Goal: Connect with others: Connect with others

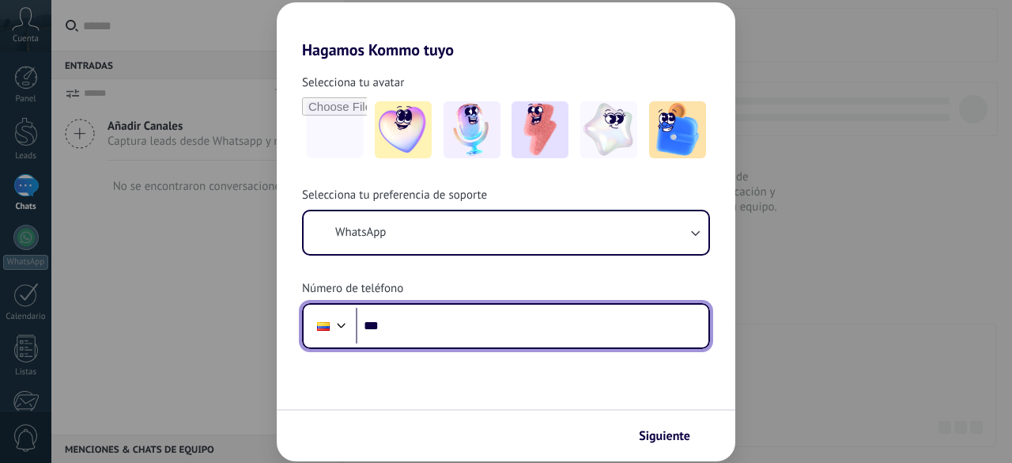
click at [410, 323] on input "***" at bounding box center [532, 326] width 353 height 36
type input "**********"
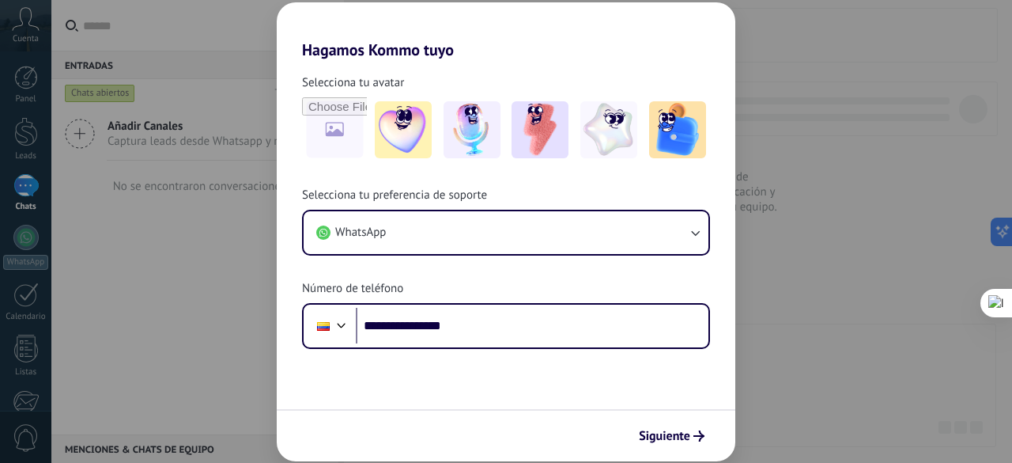
click at [678, 436] on span "Siguiente" at bounding box center [664, 435] width 51 height 11
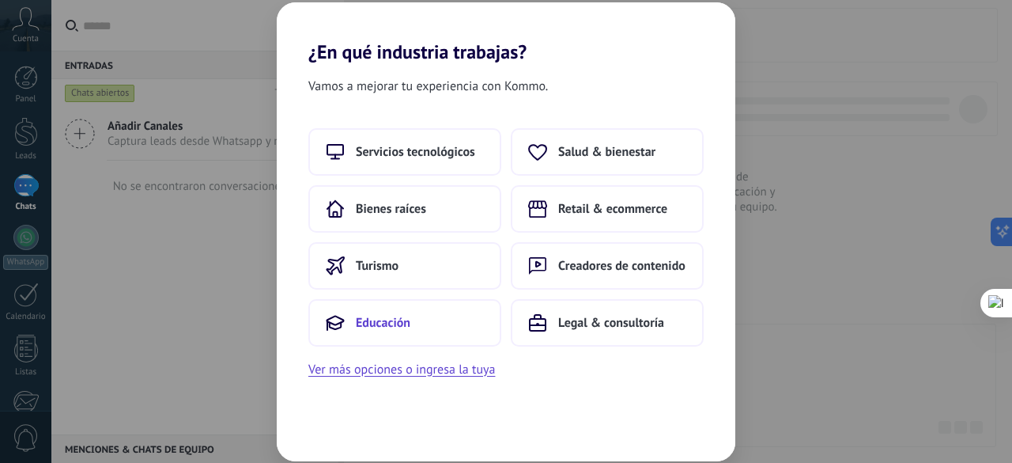
click at [416, 318] on button "Educación" at bounding box center [404, 322] width 193 height 47
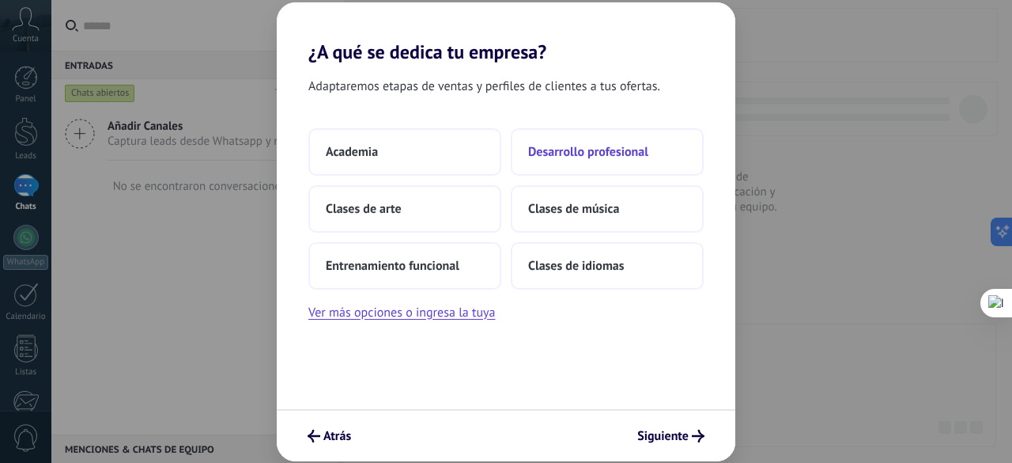
click at [645, 152] on span "Desarrollo profesional" at bounding box center [588, 152] width 120 height 16
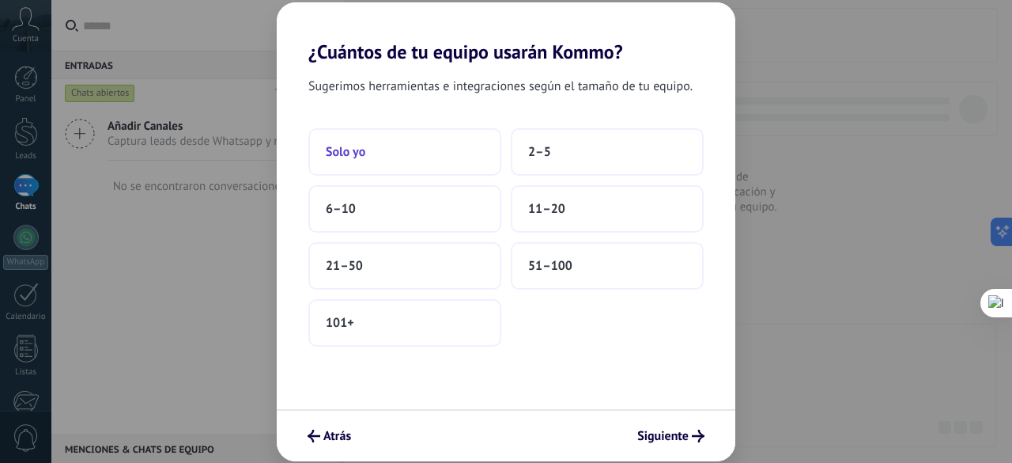
click at [434, 164] on button "Solo yo" at bounding box center [404, 151] width 193 height 47
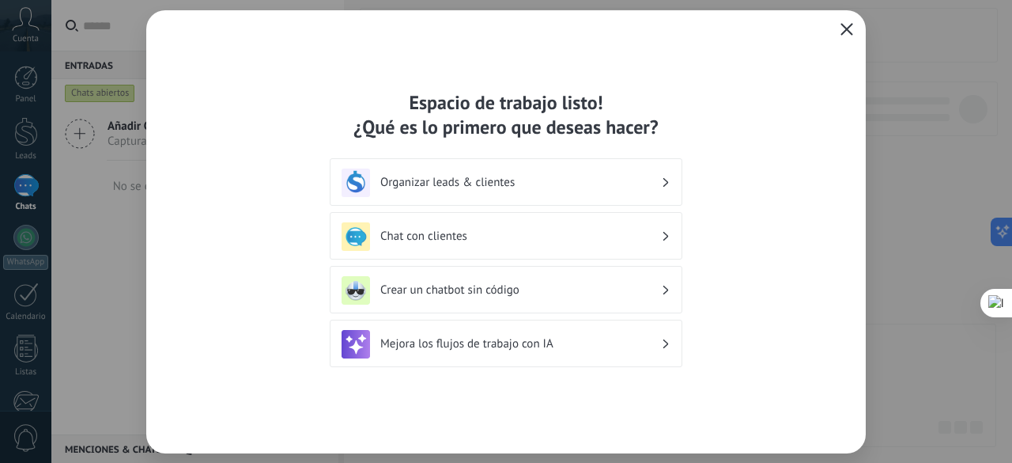
click at [591, 238] on h3 "Chat con clientes" at bounding box center [520, 236] width 281 height 15
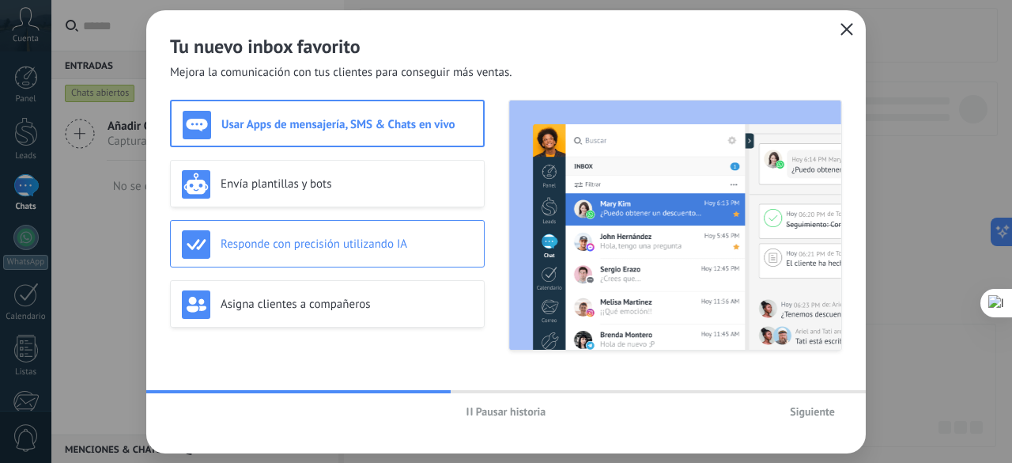
click at [436, 251] on h3 "Responde con precisión utilizando IA" at bounding box center [347, 243] width 252 height 15
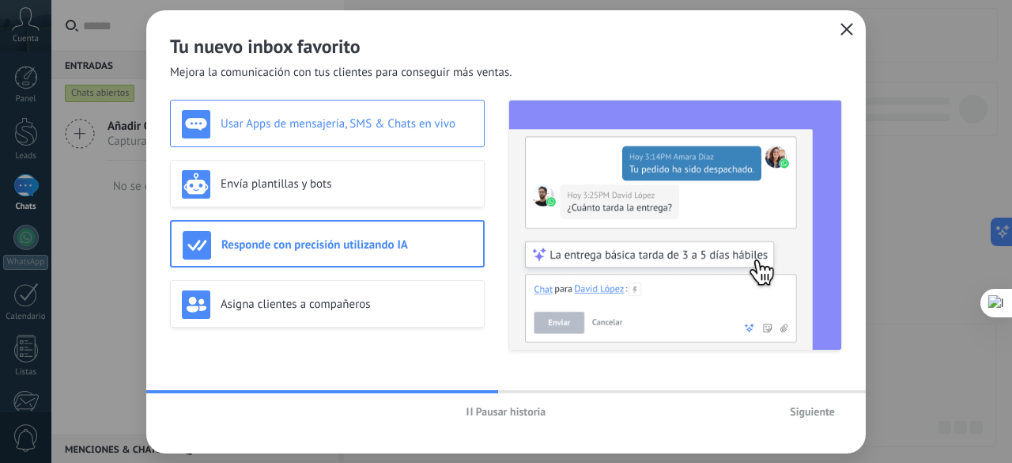
click at [440, 118] on h3 "Usar Apps de mensajería, SMS & Chats en vivo" at bounding box center [347, 123] width 252 height 15
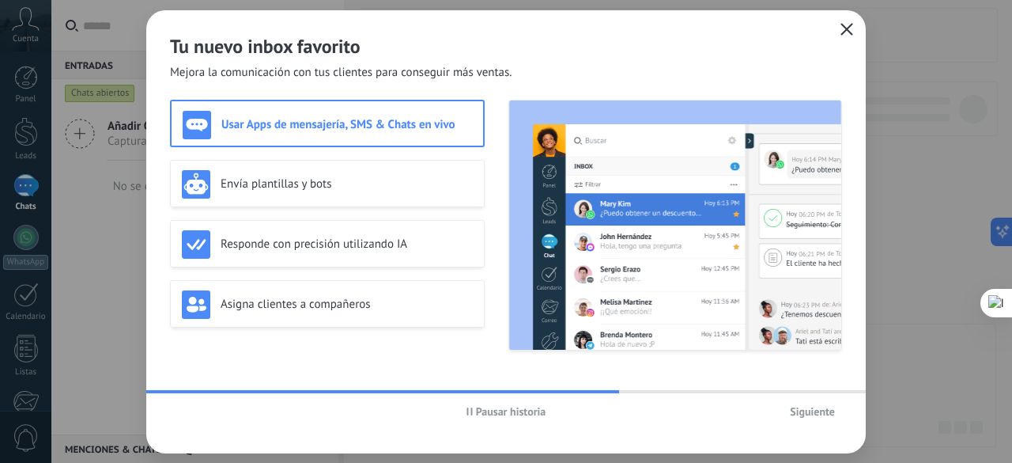
click at [808, 412] on span "Siguiente" at bounding box center [812, 411] width 45 height 11
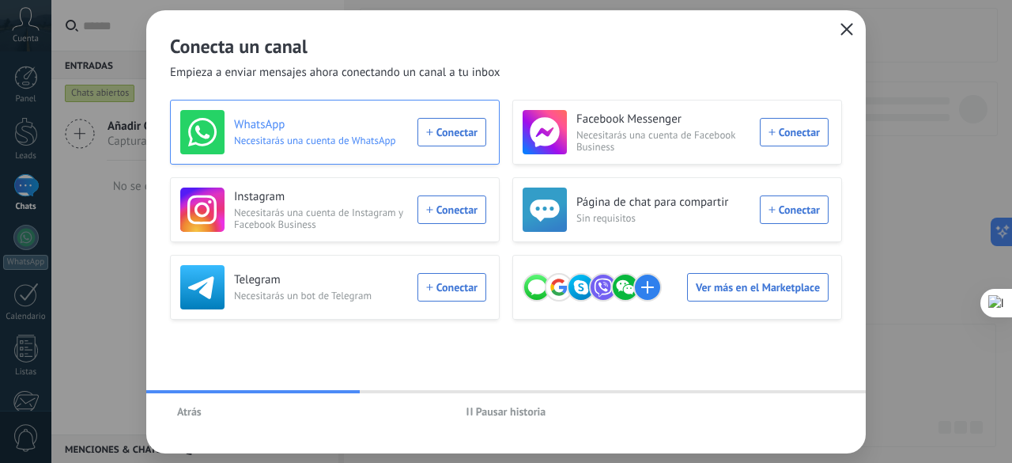
click at [460, 132] on div "WhatsApp Necesitarás una cuenta de WhatsApp Conectar" at bounding box center [333, 132] width 306 height 44
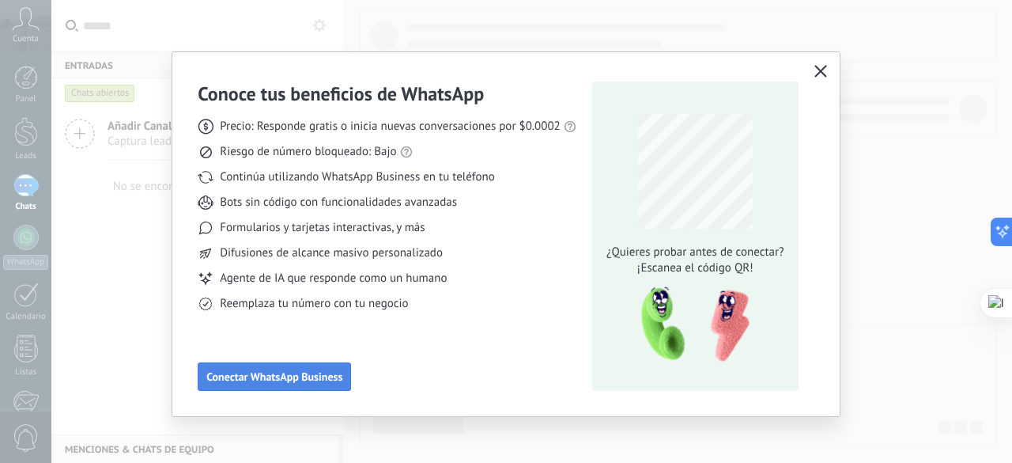
click at [304, 375] on span "Conectar WhatsApp Business" at bounding box center [274, 376] width 136 height 11
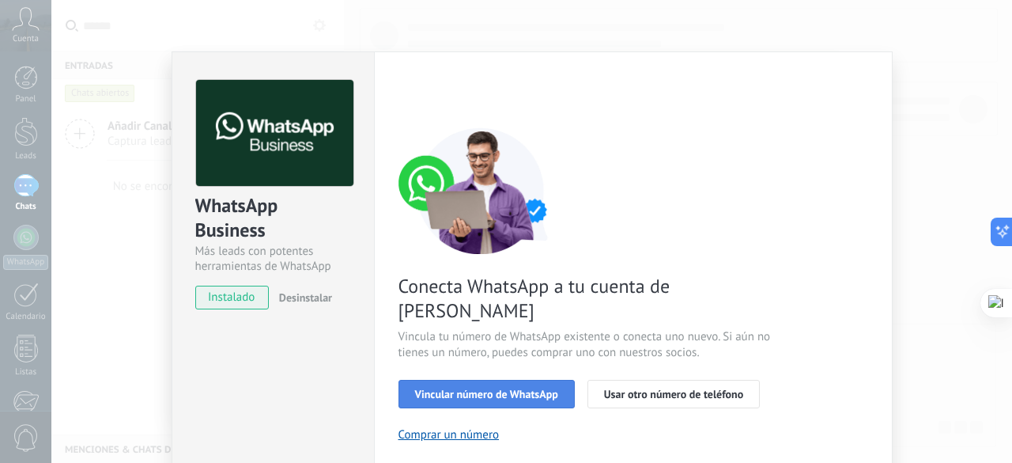
click at [503, 388] on span "Vincular número de WhatsApp" at bounding box center [486, 393] width 143 height 11
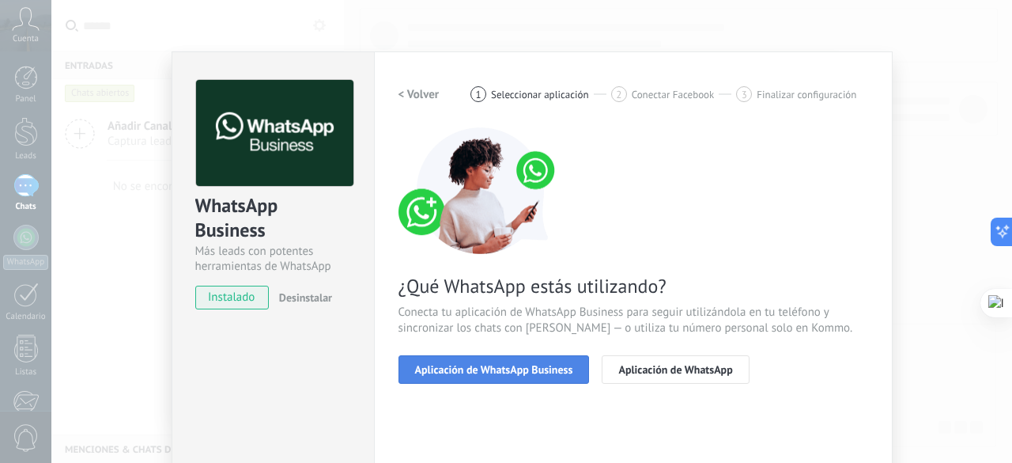
click at [549, 361] on button "Aplicación de WhatsApp Business" at bounding box center [494, 369] width 191 height 28
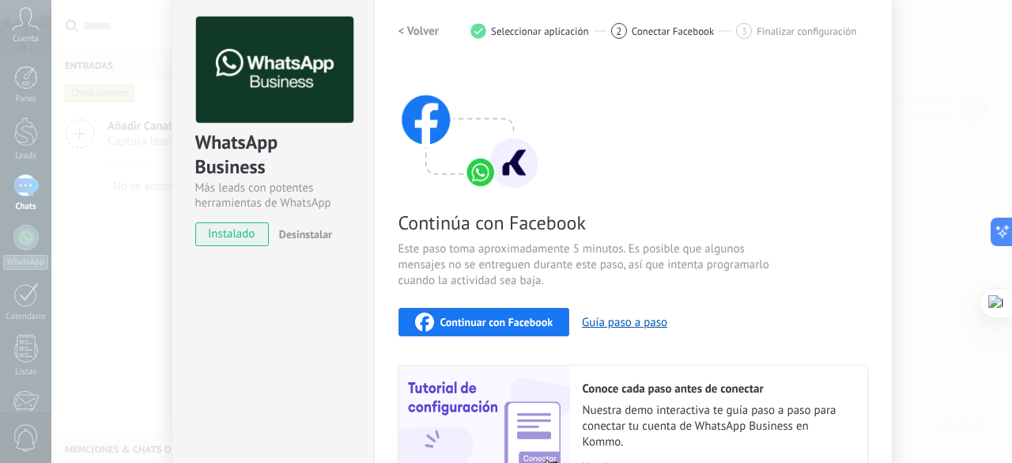
scroll to position [62, 0]
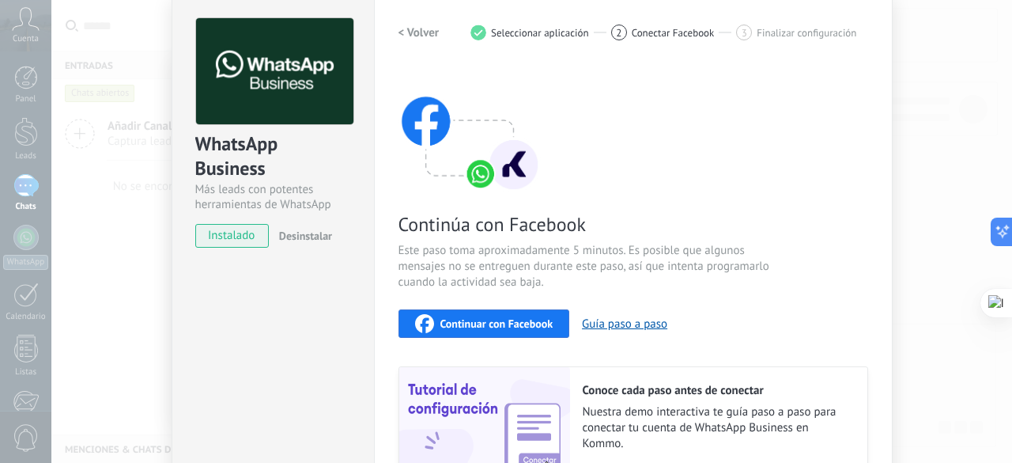
click at [493, 319] on span "Continuar con Facebook" at bounding box center [496, 323] width 113 height 11
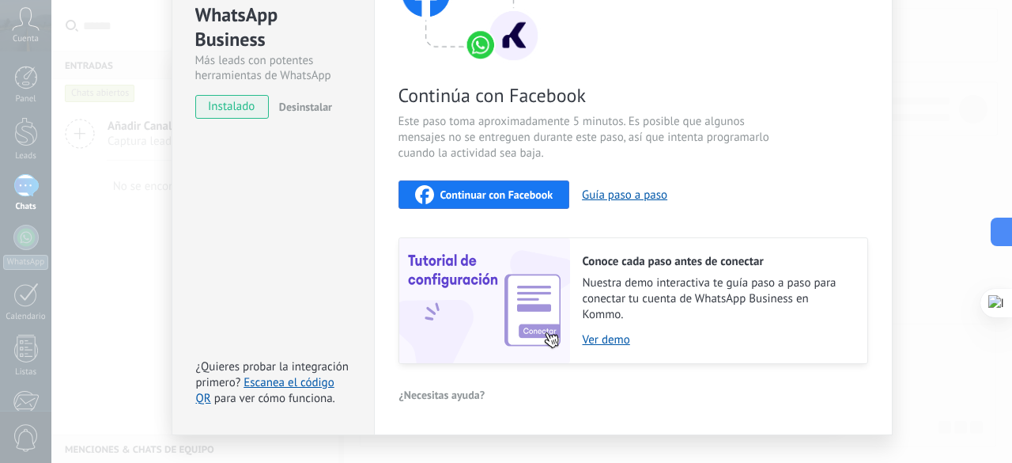
scroll to position [220, 0]
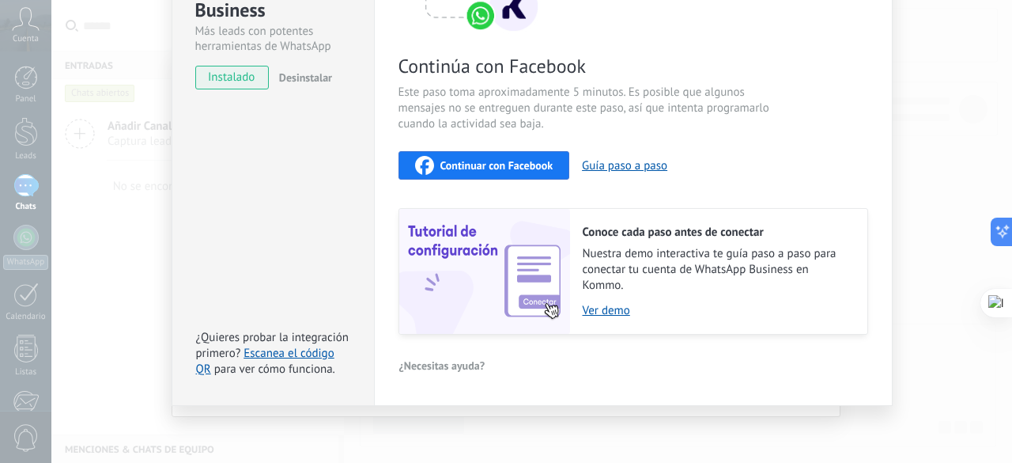
click at [520, 164] on span "Continuar con Facebook" at bounding box center [496, 165] width 113 height 11
